Goal: Navigation & Orientation: Find specific page/section

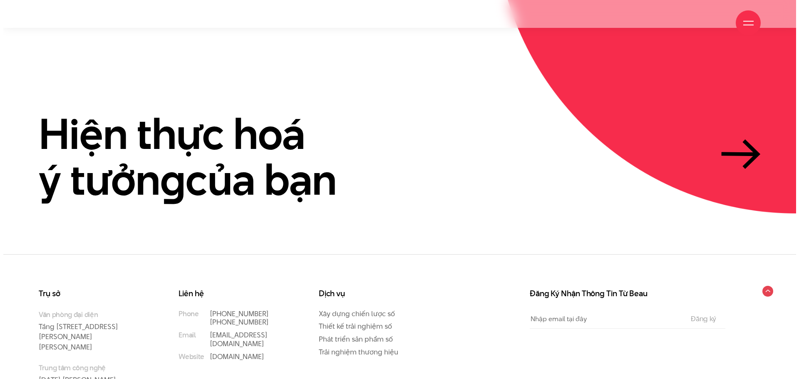
scroll to position [2554, 0]
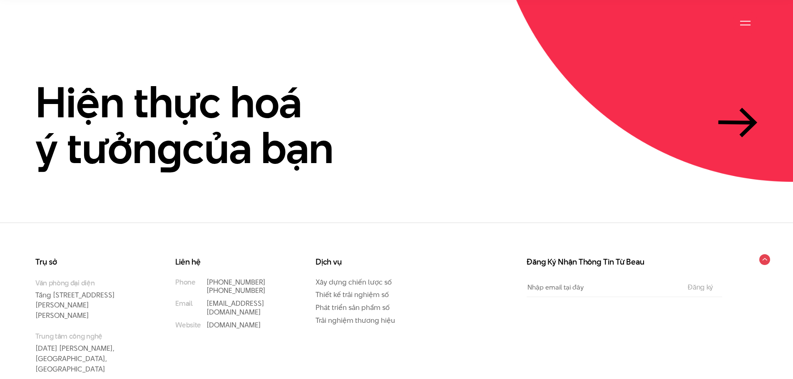
click at [750, 22] on div at bounding box center [745, 23] width 10 height 10
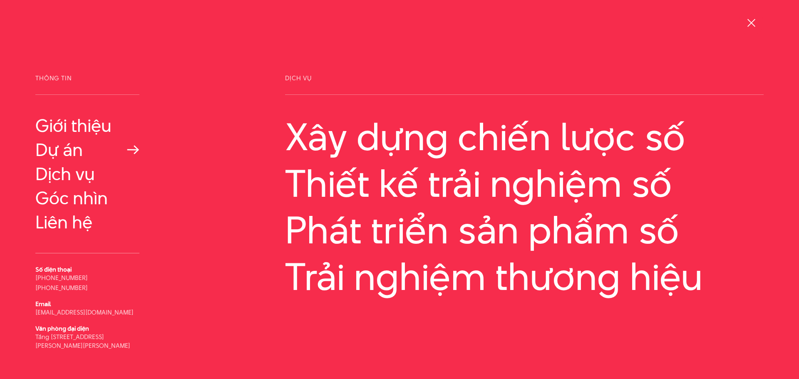
click at [52, 147] on link "Dự án" at bounding box center [87, 150] width 104 height 20
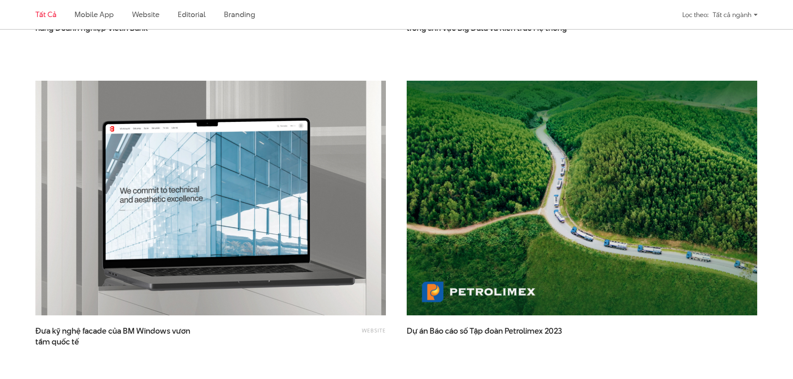
scroll to position [1622, 0]
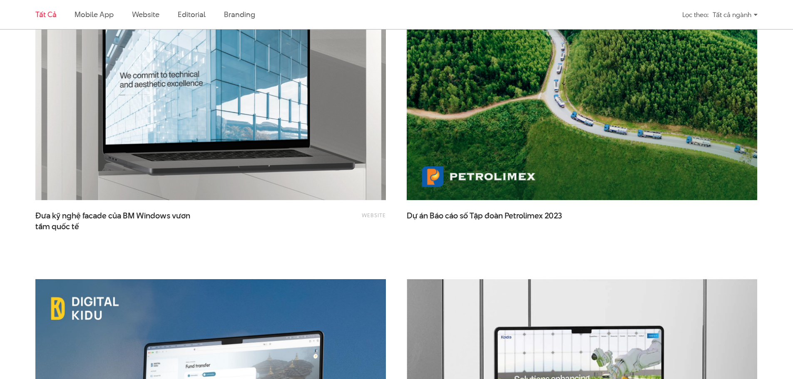
click at [749, 18] on div "Tất cả ngành" at bounding box center [734, 14] width 45 height 15
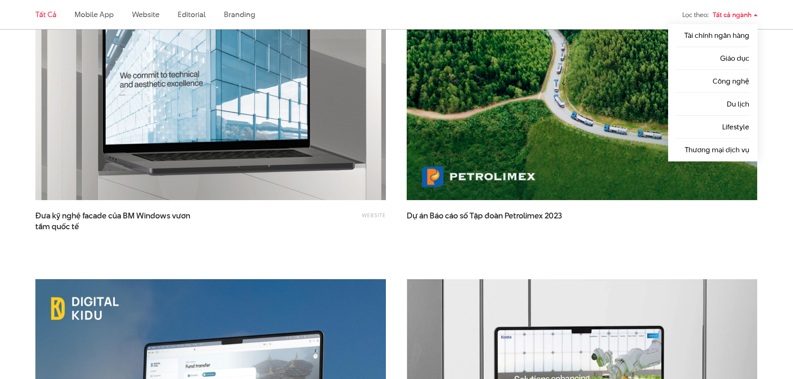
click at [639, 240] on div "Dự án Báo cáo số Tập đoàn Petrolimex 2023" at bounding box center [581, 111] width 350 height 293
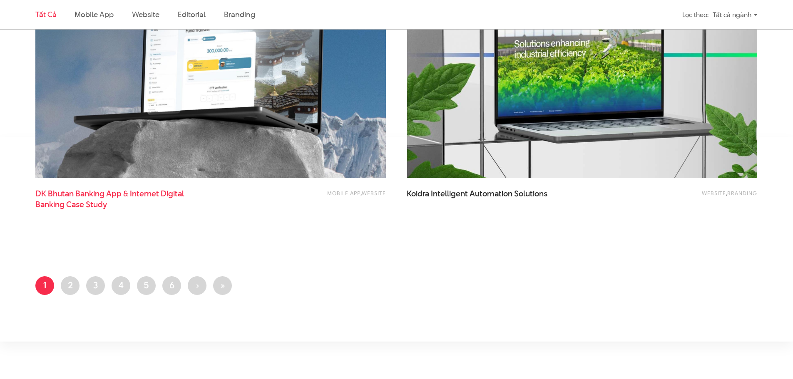
scroll to position [1955, 0]
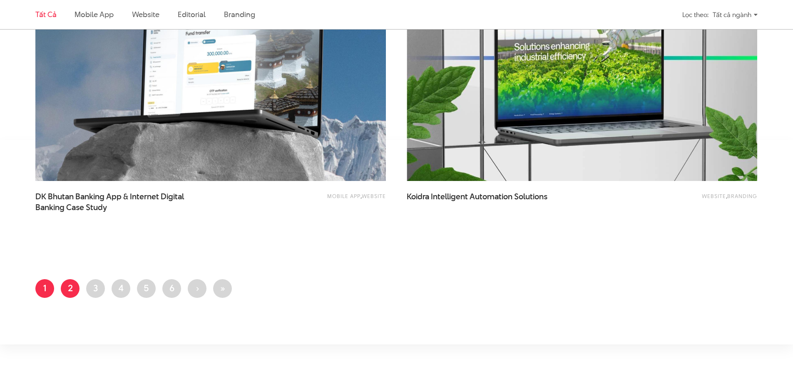
click at [70, 288] on link "Trang 2" at bounding box center [70, 288] width 19 height 19
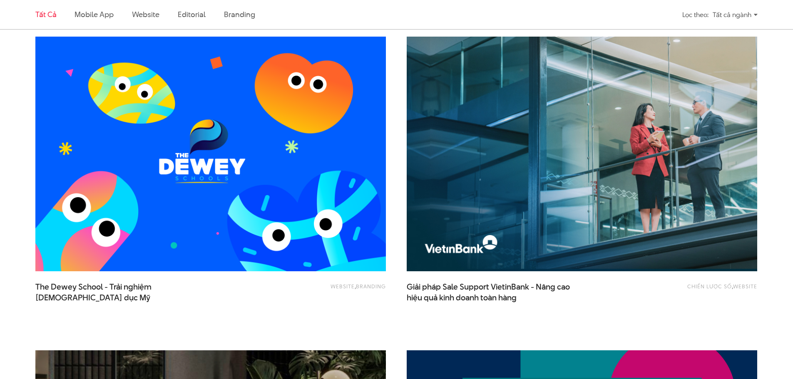
scroll to position [624, 0]
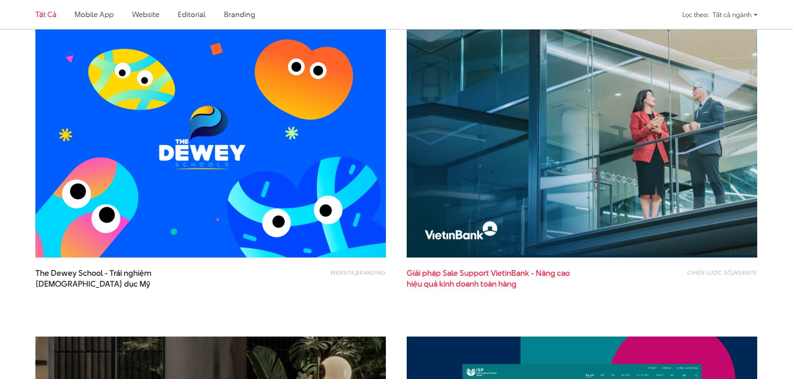
click at [477, 280] on span "hiệu quả kinh doanh toàn hàng" at bounding box center [461, 284] width 110 height 11
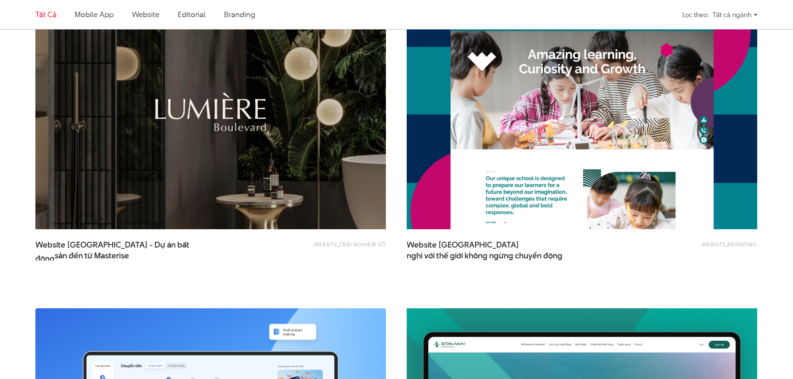
scroll to position [998, 0]
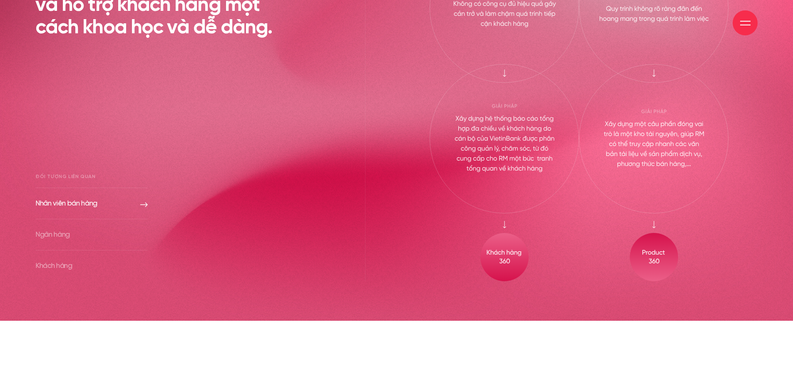
scroll to position [3203, 0]
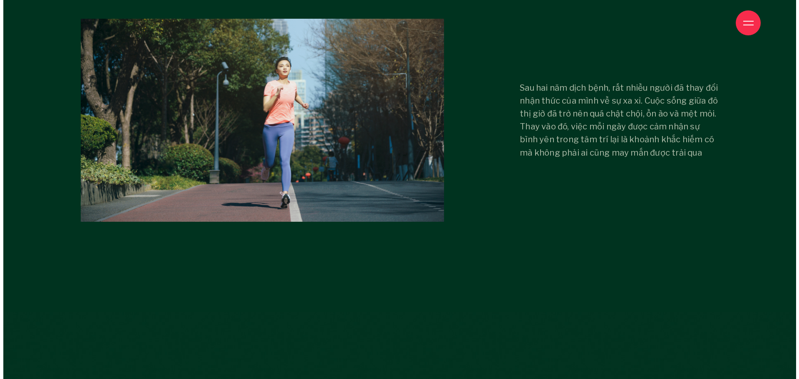
scroll to position [3453, 0]
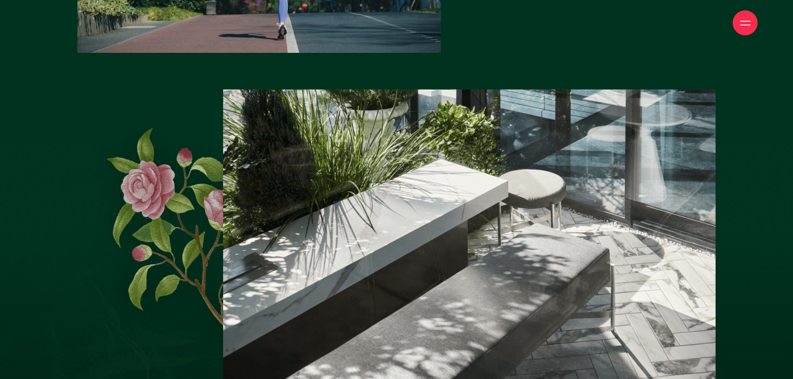
click at [738, 27] on div at bounding box center [744, 22] width 25 height 25
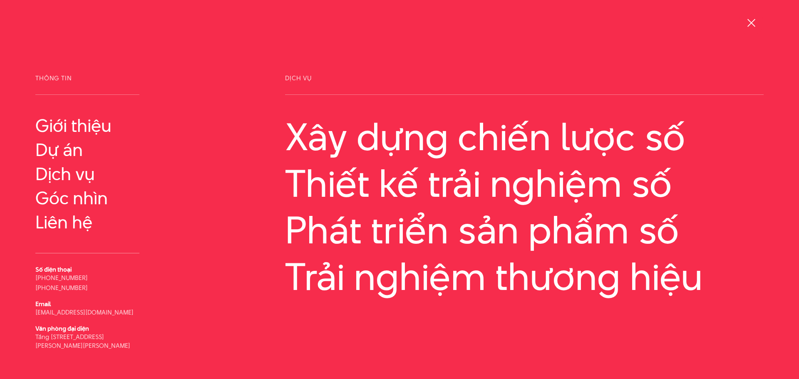
click at [749, 25] on span at bounding box center [751, 23] width 8 height 8
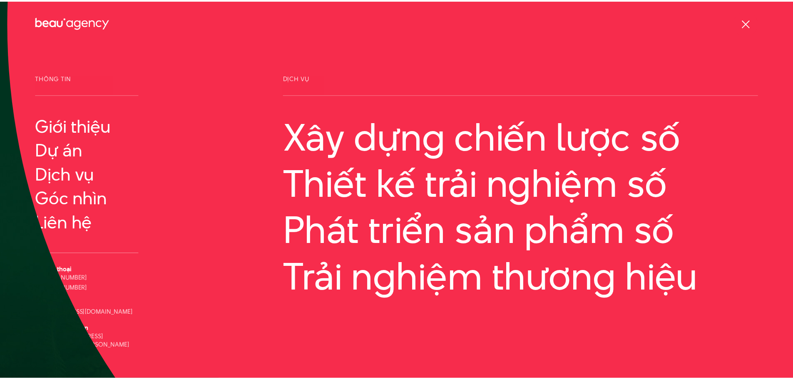
scroll to position [3442, 0]
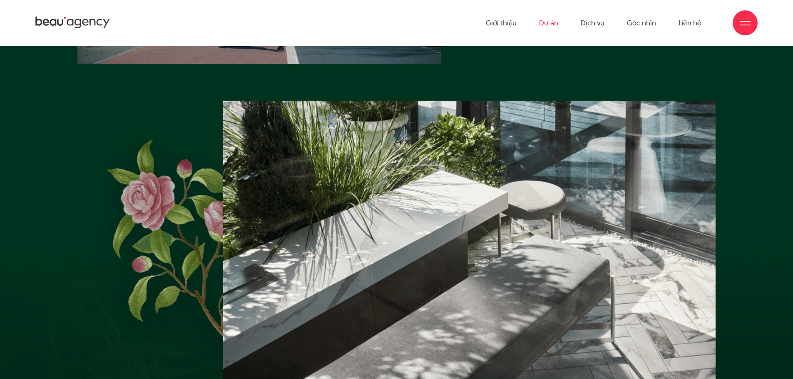
click at [553, 27] on link "Dự án" at bounding box center [548, 23] width 19 height 46
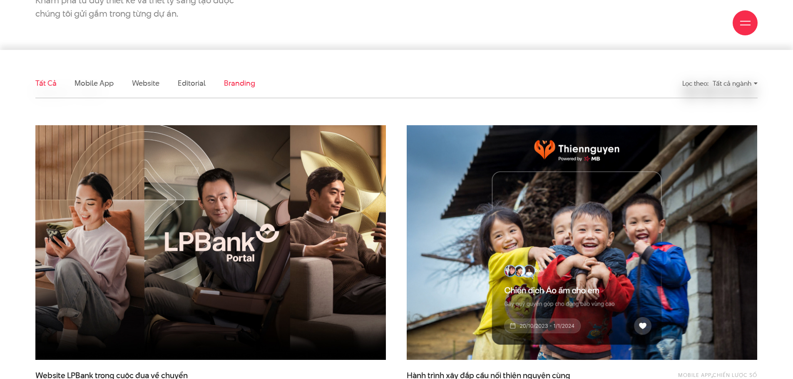
click at [234, 81] on link "Branding" at bounding box center [239, 83] width 31 height 10
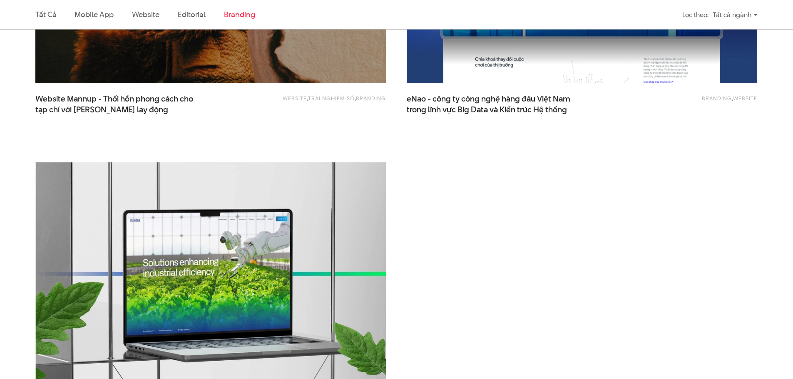
scroll to position [693, 0]
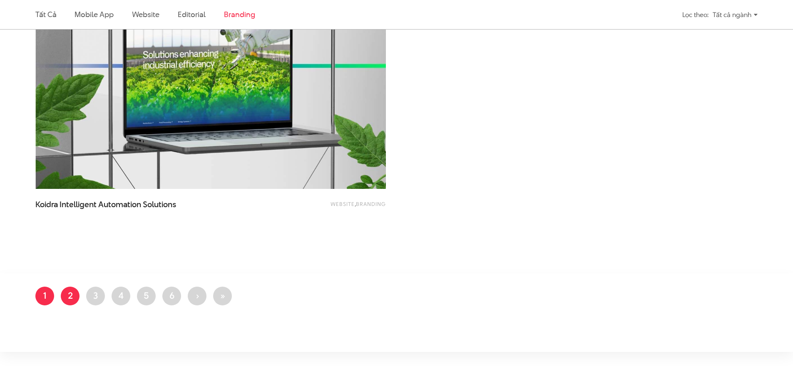
click at [73, 302] on link "Trang 2" at bounding box center [70, 296] width 19 height 19
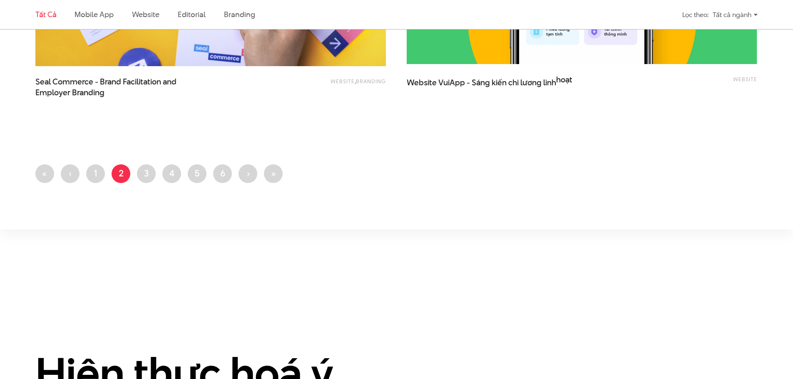
scroll to position [2080, 0]
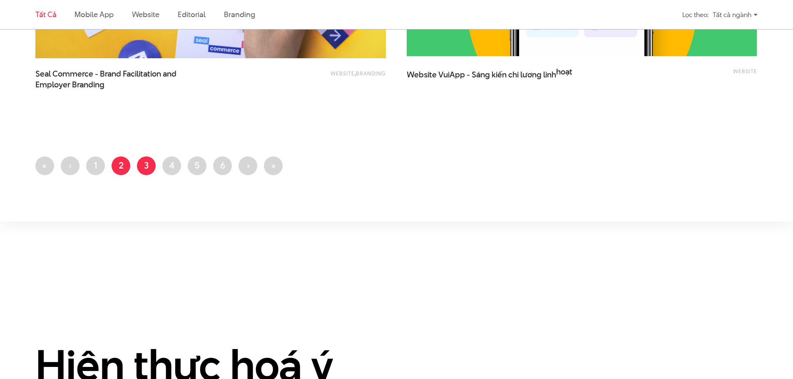
click at [146, 159] on link "Trang 3" at bounding box center [146, 165] width 19 height 19
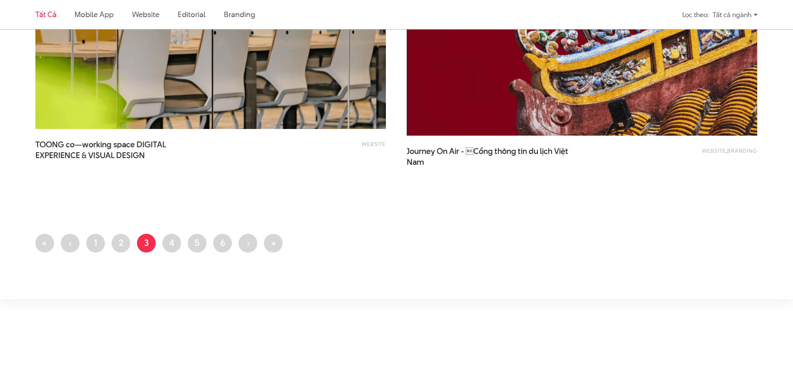
scroll to position [2080, 0]
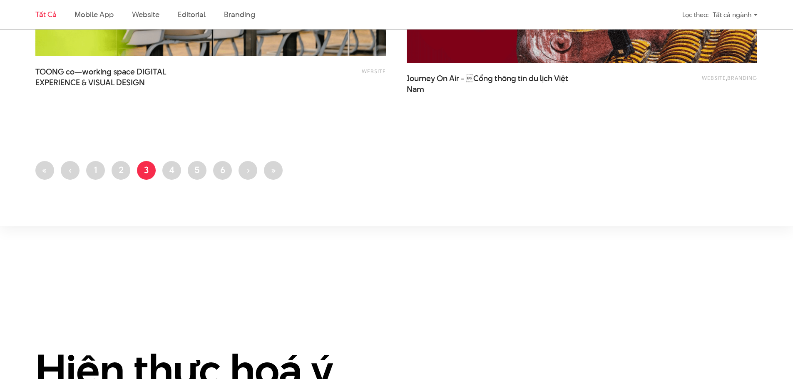
click at [175, 179] on link "Trang 4" at bounding box center [171, 170] width 19 height 19
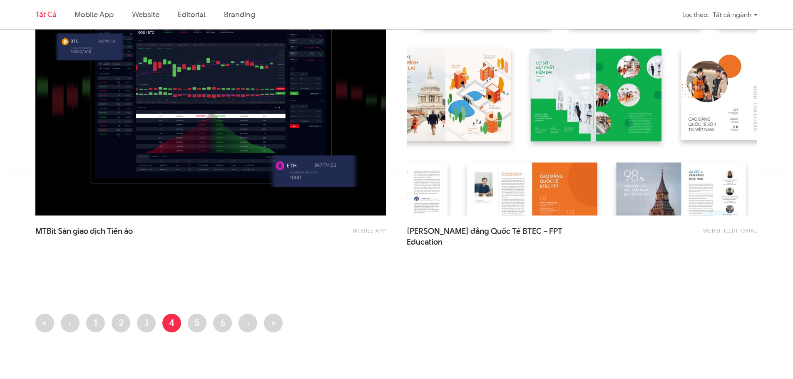
scroll to position [1997, 0]
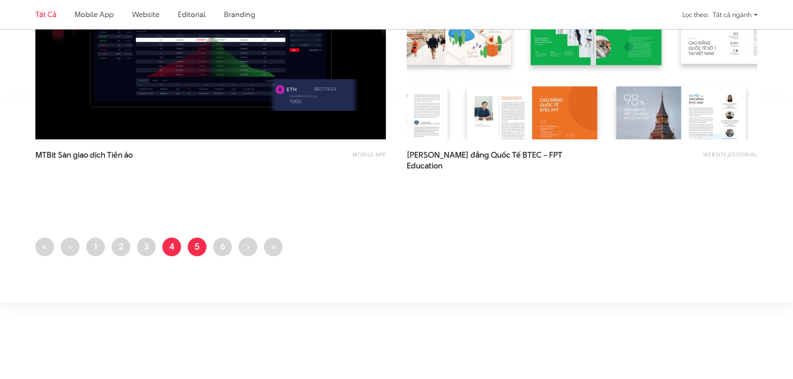
click at [202, 255] on link "Trang 5" at bounding box center [197, 247] width 19 height 19
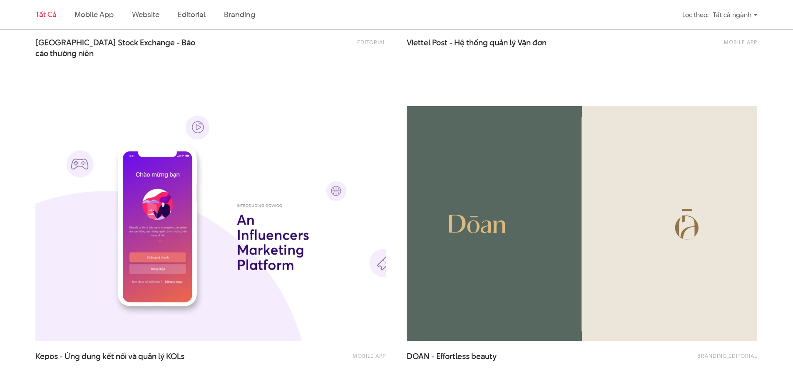
scroll to position [666, 0]
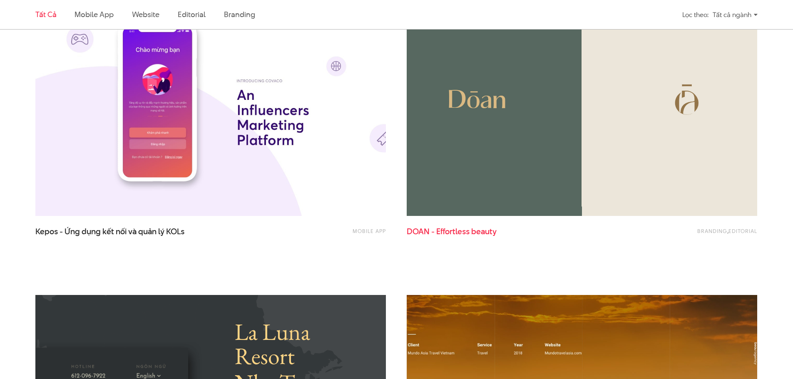
click at [485, 228] on span "beauty" at bounding box center [483, 231] width 25 height 11
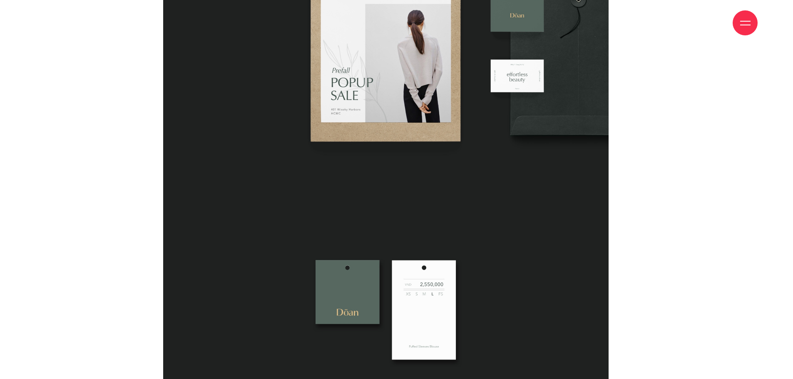
scroll to position [1747, 0]
